Goal: Task Accomplishment & Management: Complete application form

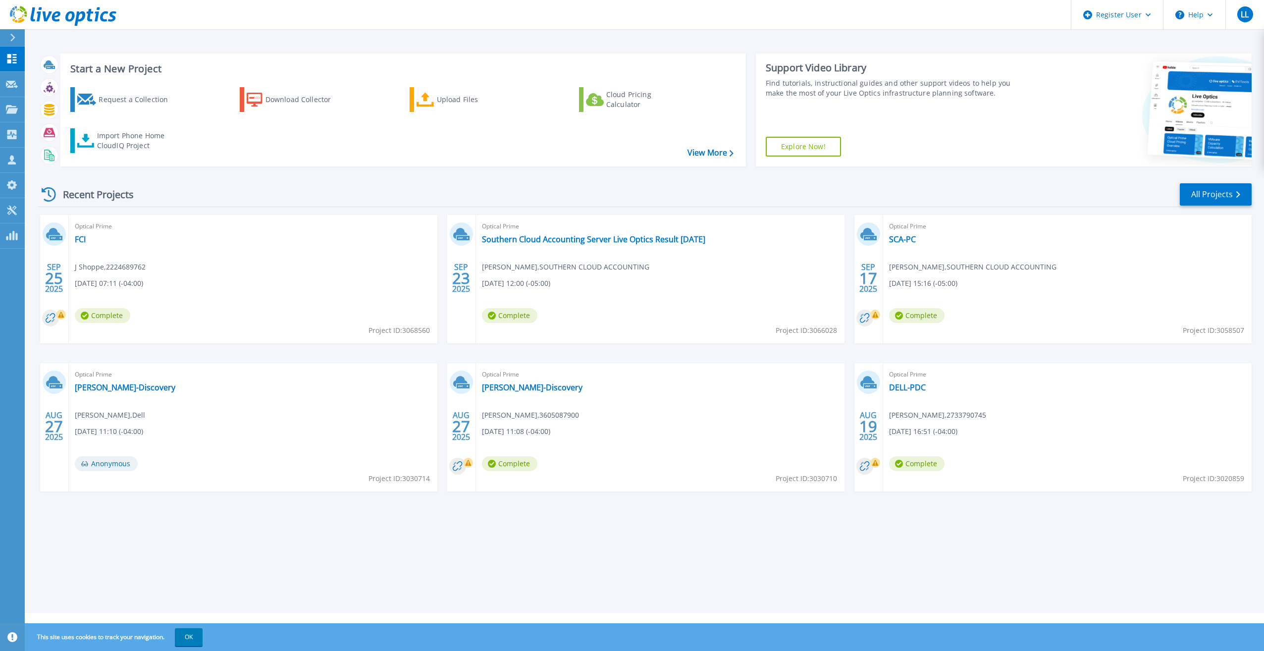
click at [215, 156] on div "Request a Collection Download Collector Upload Files Cloud Pricing Calculator I…" at bounding box center [401, 120] width 679 height 82
click at [81, 109] on link "Request a Collection" at bounding box center [125, 99] width 110 height 25
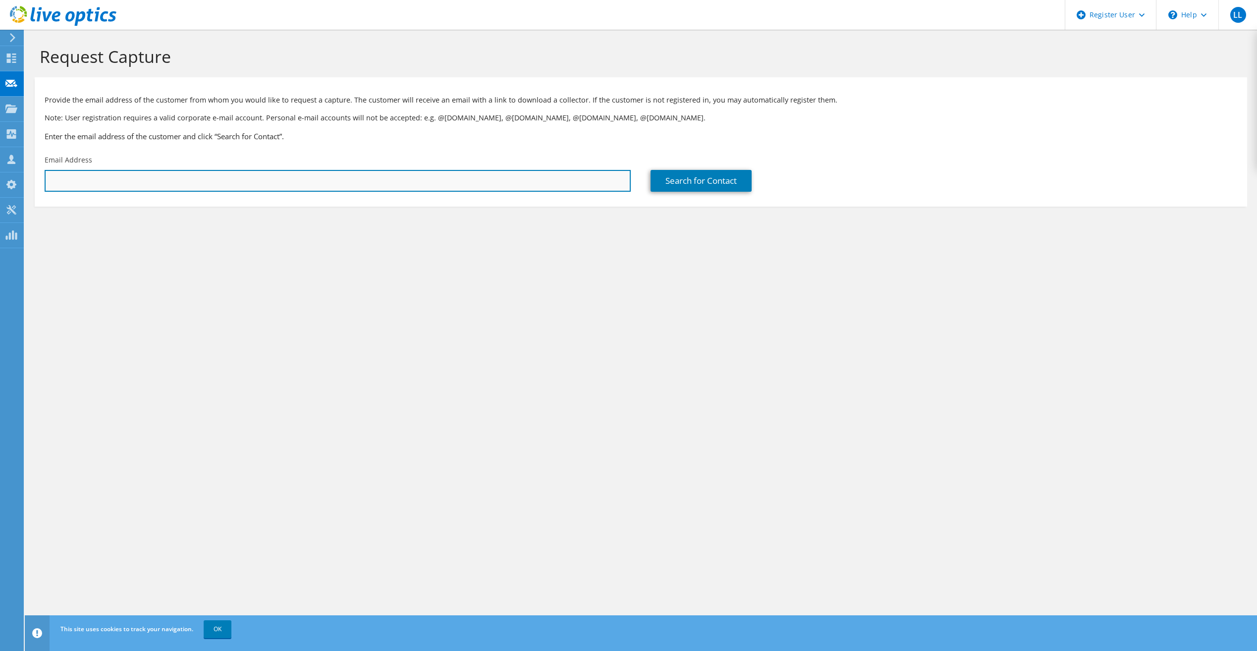
click at [166, 189] on input "text" at bounding box center [338, 181] width 586 height 22
click at [349, 175] on input "jshoppe@" at bounding box center [338, 181] width 586 height 22
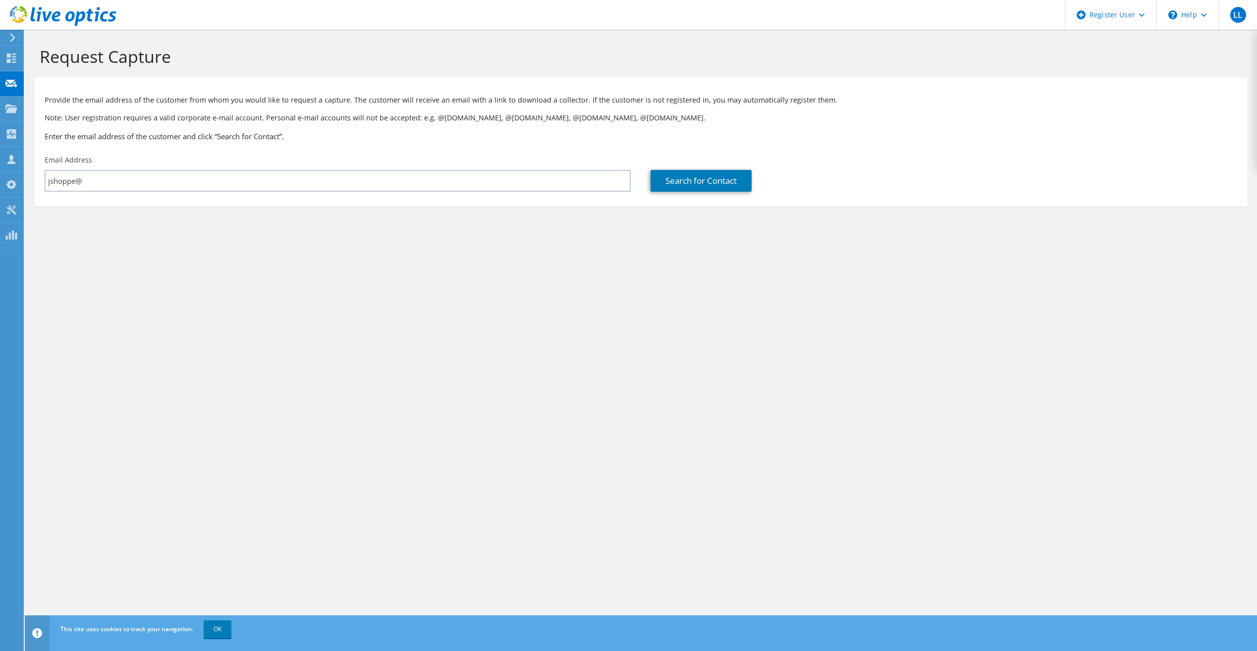
click at [109, 169] on div "Email Address jshoppe@" at bounding box center [338, 173] width 606 height 47
drag, startPoint x: 279, startPoint y: 161, endPoint x: 280, endPoint y: 177, distance: 16.4
click at [280, 163] on div "Email Address jshoppe@" at bounding box center [338, 173] width 606 height 47
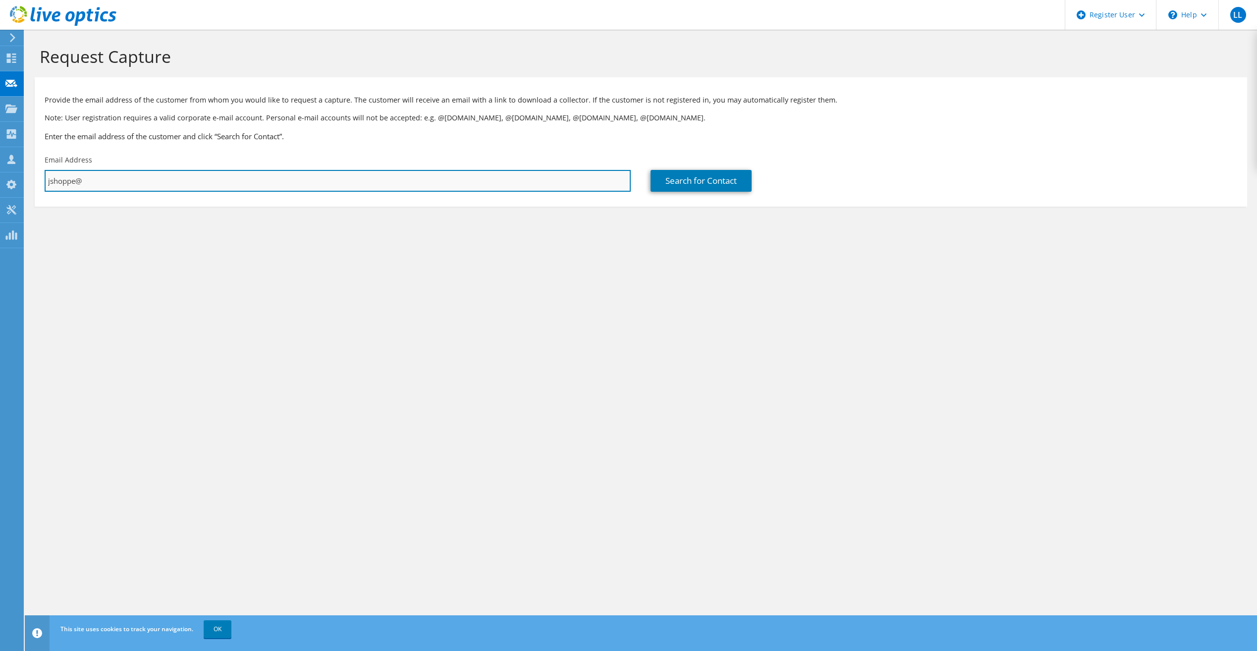
click at [284, 180] on input "jshoppe@" at bounding box center [338, 181] width 586 height 22
type input "jshoppe@improvefinancialhealth.com"
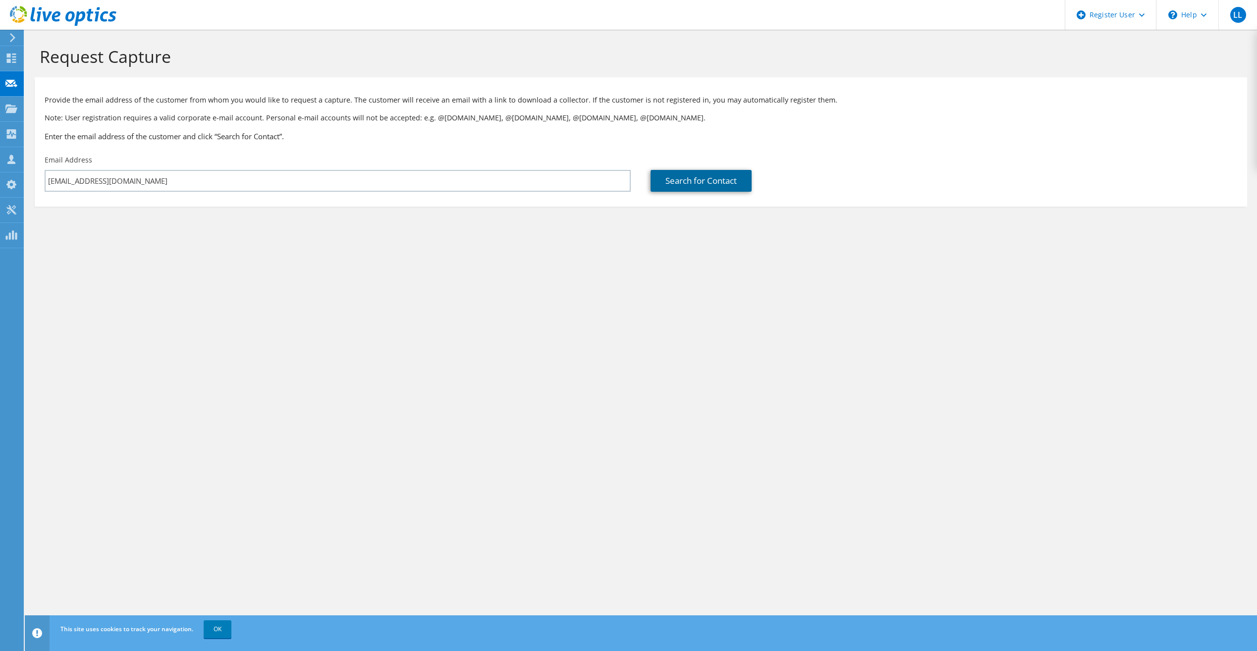
click at [692, 171] on link "Search for Contact" at bounding box center [701, 181] width 101 height 22
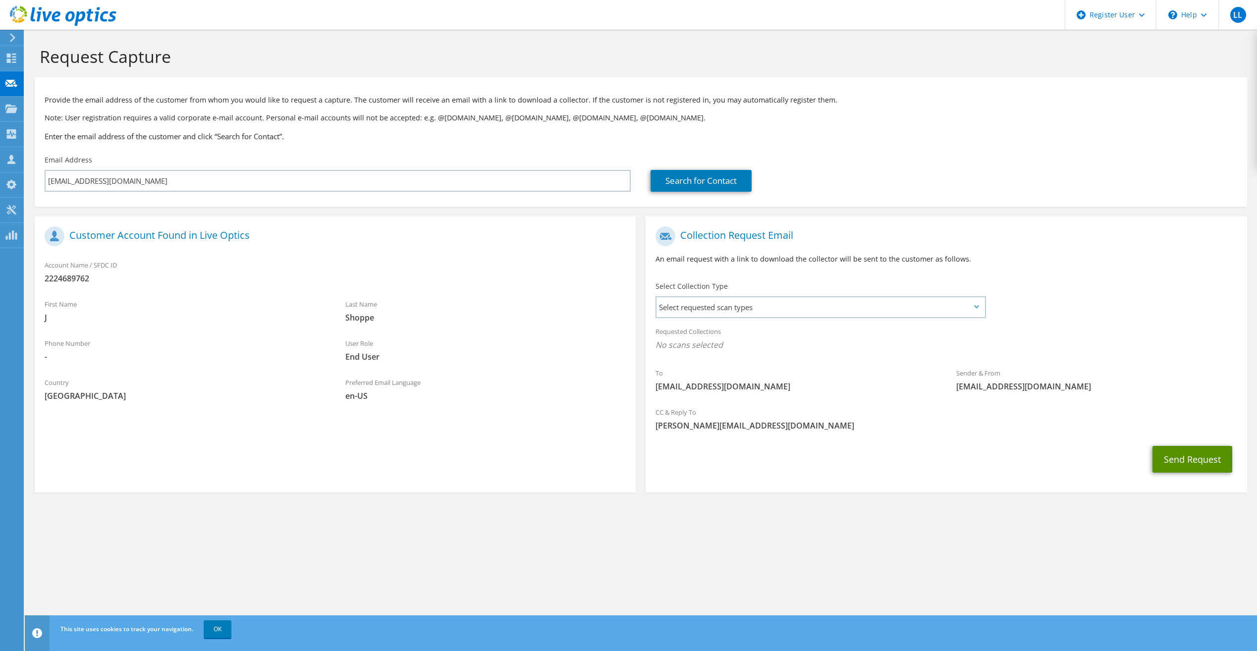
click at [1180, 464] on button "Send Request" at bounding box center [1192, 459] width 80 height 27
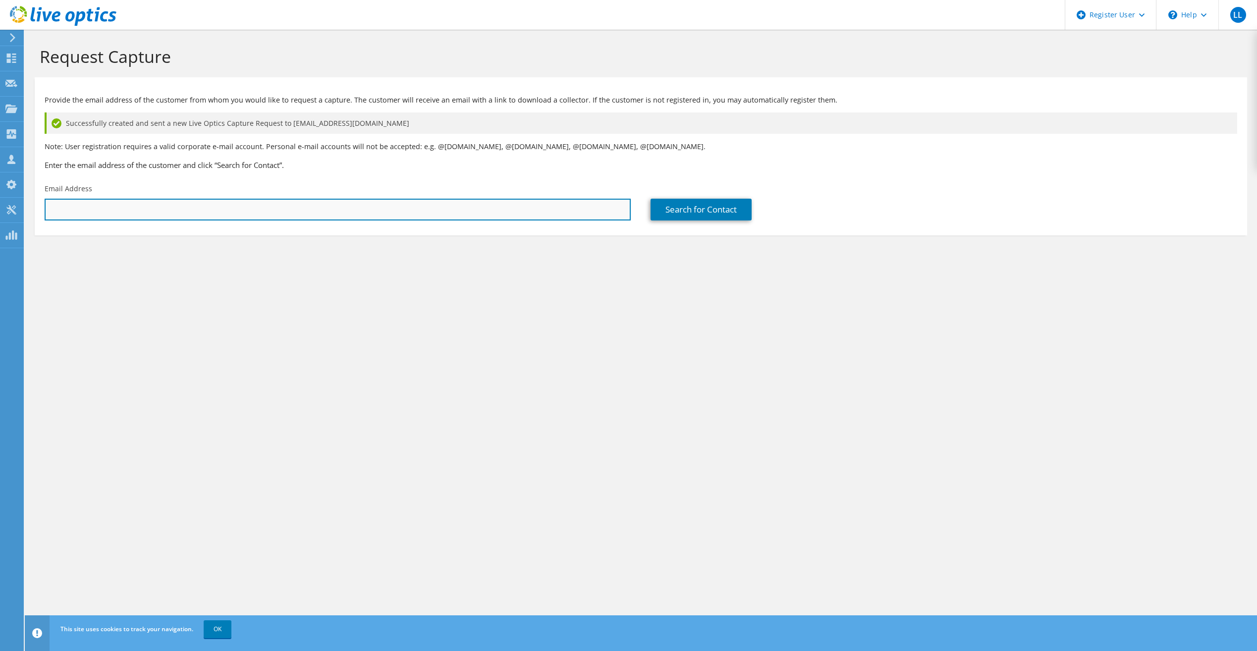
click at [460, 213] on input "text" at bounding box center [338, 210] width 586 height 22
paste input "[EMAIL_ADDRESS][DOMAIN_NAME]"
type input "[EMAIL_ADDRESS][DOMAIN_NAME]"
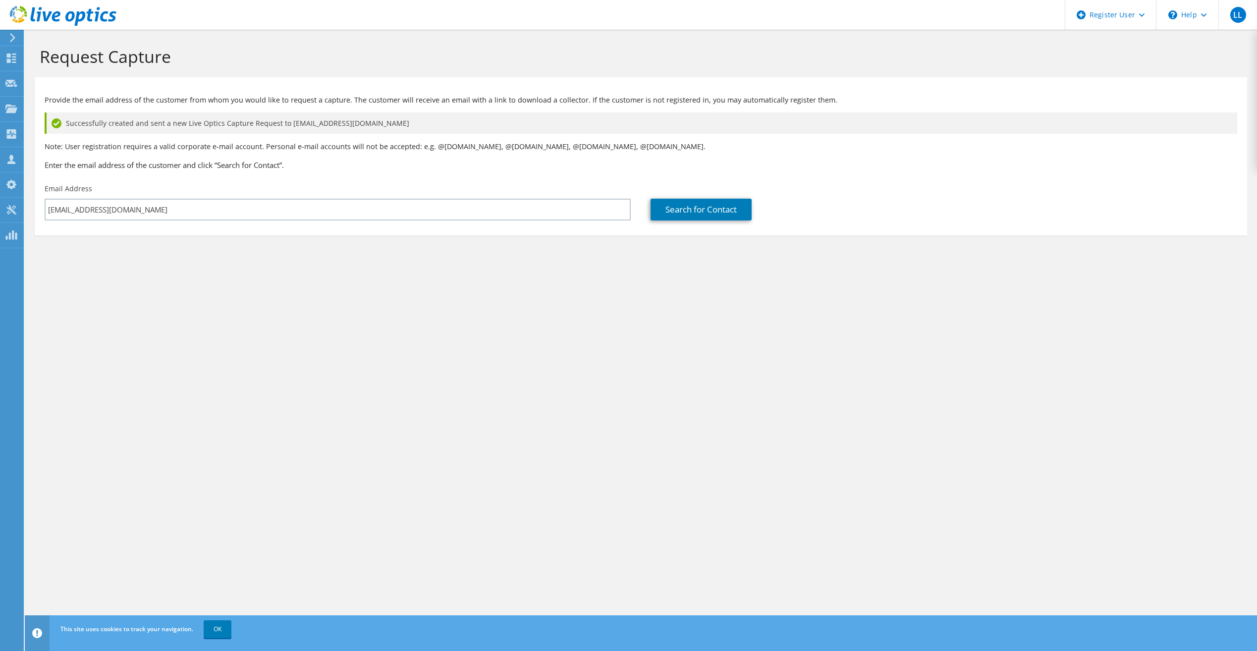
click at [772, 205] on div "Search for Contact" at bounding box center [944, 210] width 586 height 22
click at [732, 212] on link "Search for Contact" at bounding box center [701, 210] width 101 height 22
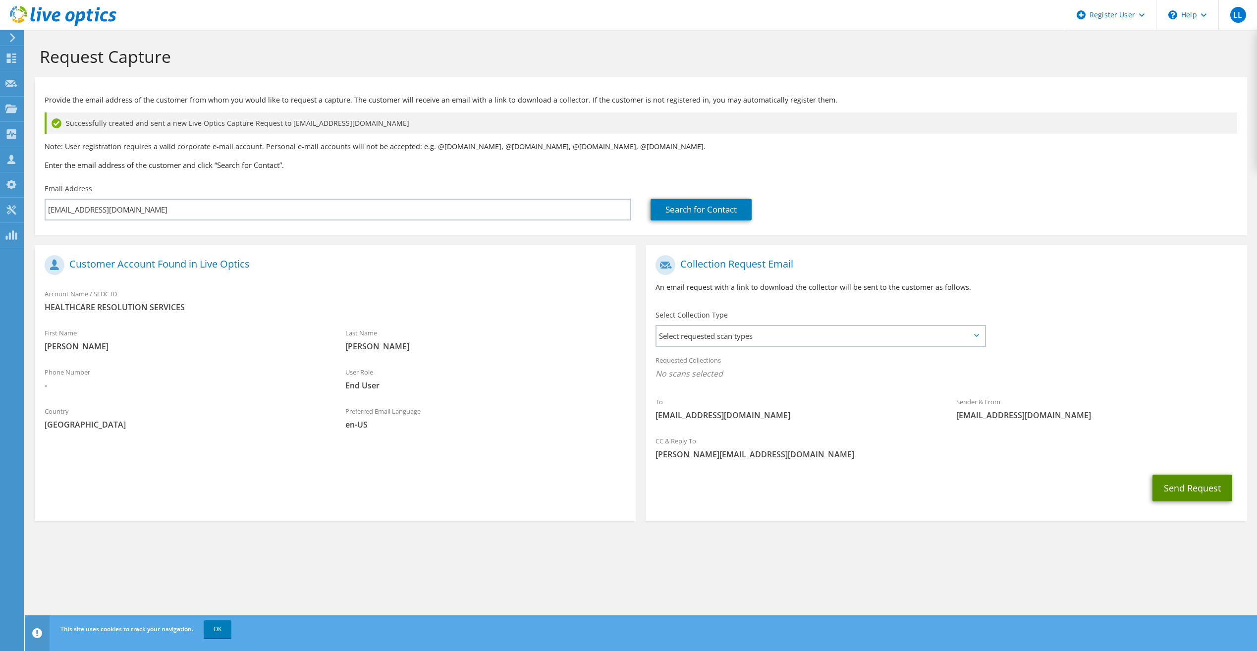
drag, startPoint x: 1173, startPoint y: 496, endPoint x: 1174, endPoint y: 491, distance: 5.0
click at [1174, 496] on button "Send Request" at bounding box center [1192, 488] width 80 height 27
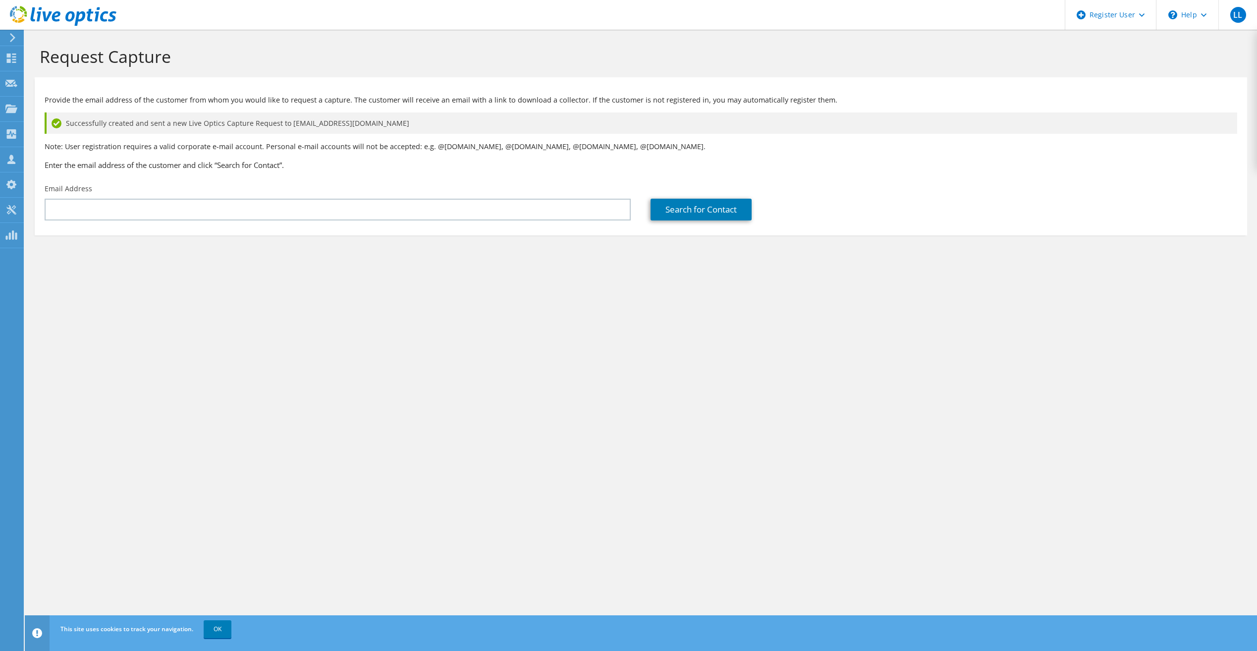
click at [875, 270] on section "Request Capture Provide the email address of the customer from whom you would l…" at bounding box center [641, 157] width 1232 height 255
click at [879, 260] on section "Request Capture Provide the email address of the customer from whom you would l…" at bounding box center [641, 157] width 1232 height 255
